Goal: Task Accomplishment & Management: Manage account settings

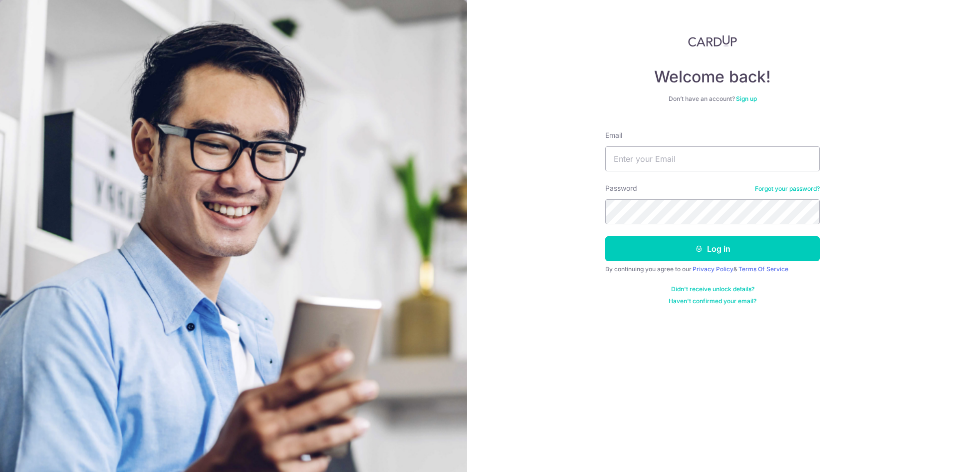
click at [661, 164] on input "Email" at bounding box center [713, 158] width 215 height 25
type input "[EMAIL_ADDRESS][DOMAIN_NAME]"
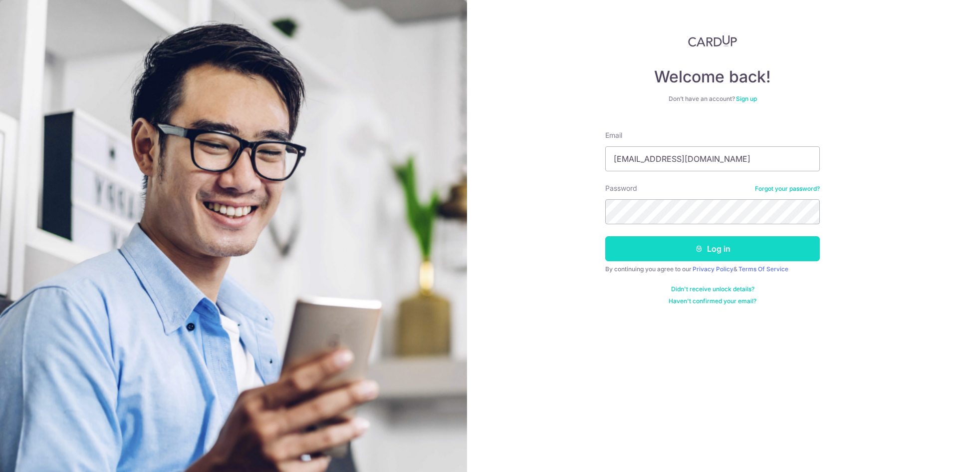
click at [719, 254] on button "Log in" at bounding box center [713, 248] width 215 height 25
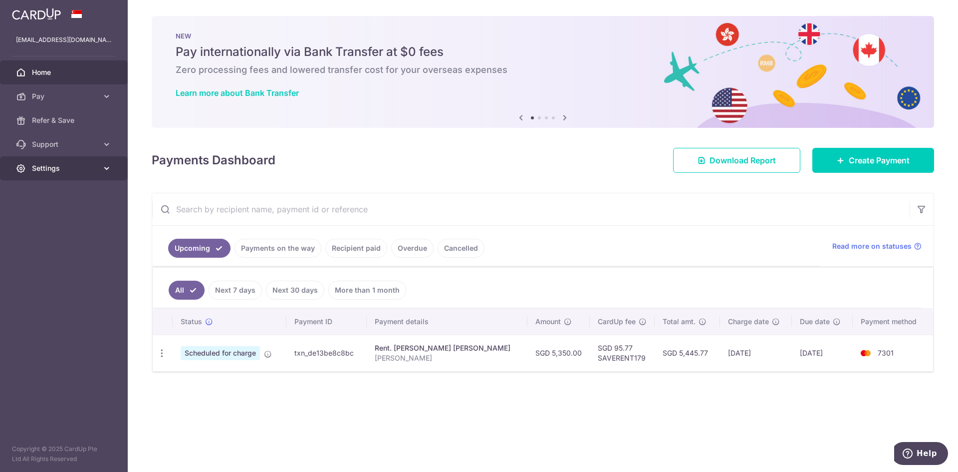
click at [99, 166] on link "Settings" at bounding box center [64, 168] width 128 height 24
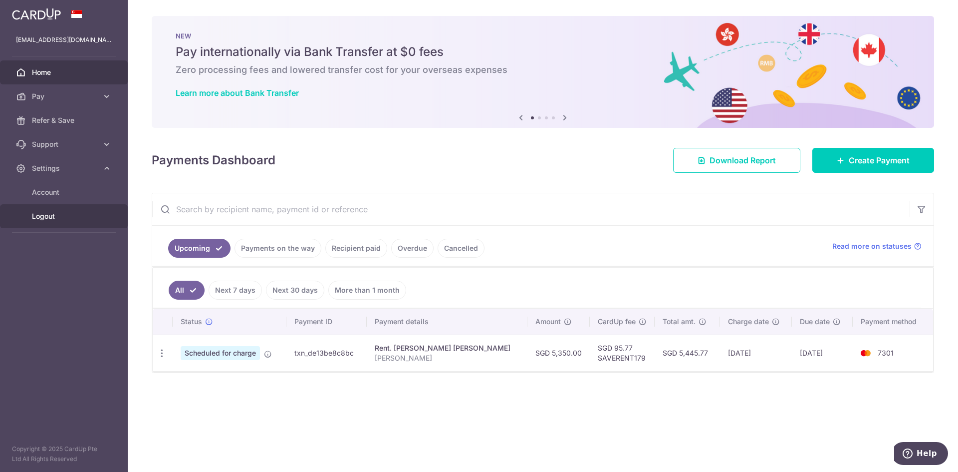
click at [51, 215] on span "Logout" at bounding box center [65, 216] width 66 height 10
